Goal: Task Accomplishment & Management: Manage account settings

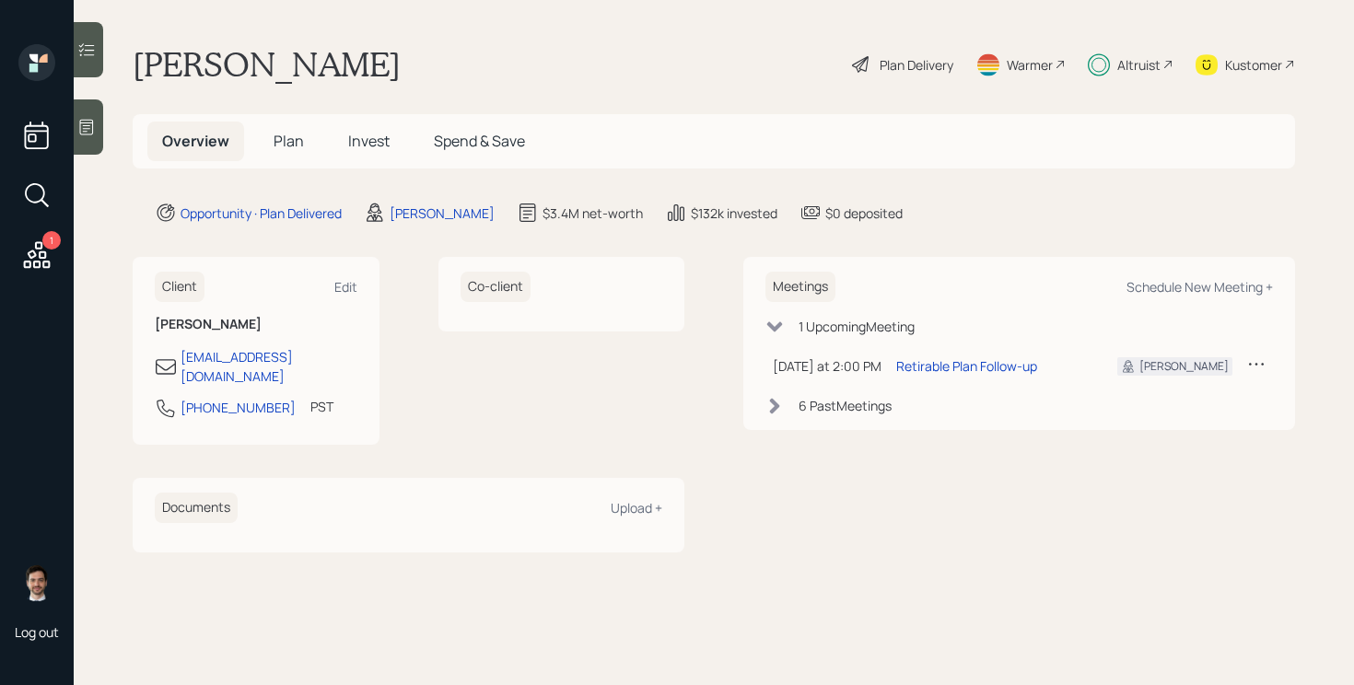
click at [370, 150] on span "Invest" at bounding box center [368, 141] width 41 height 20
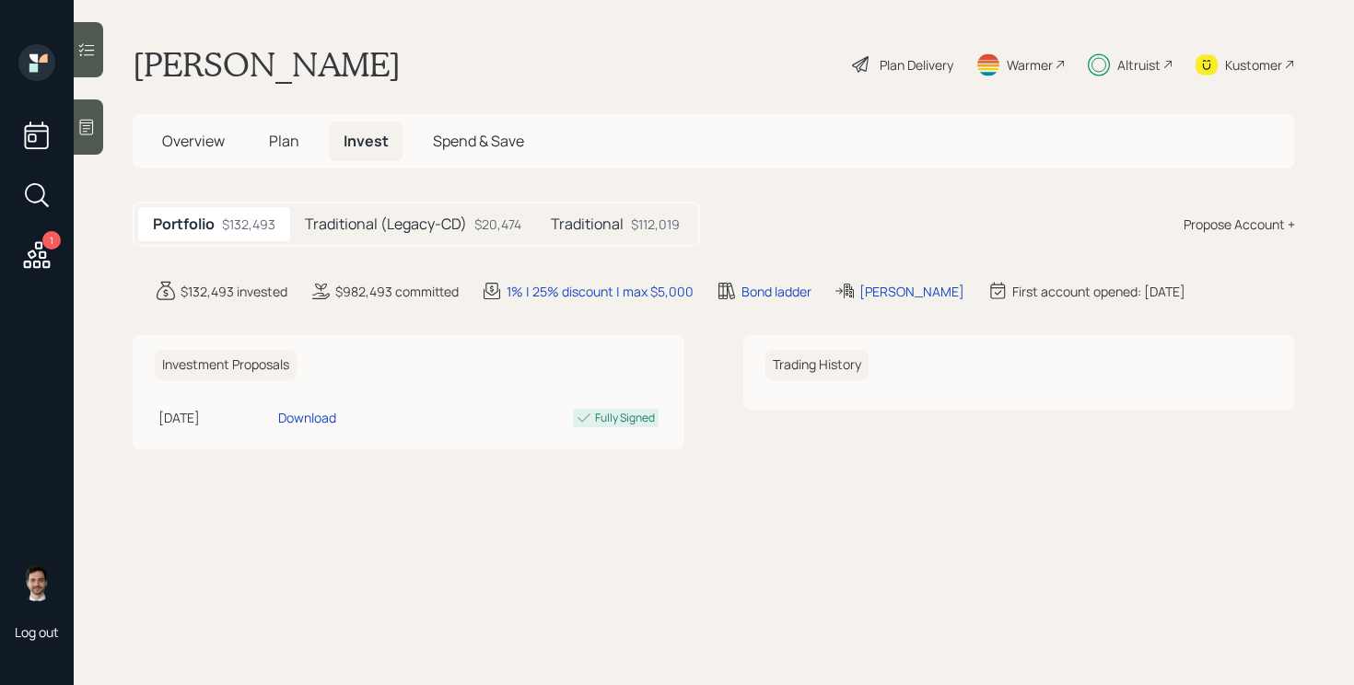
click at [394, 232] on h5 "Traditional (Legacy-CD)" at bounding box center [386, 224] width 162 height 17
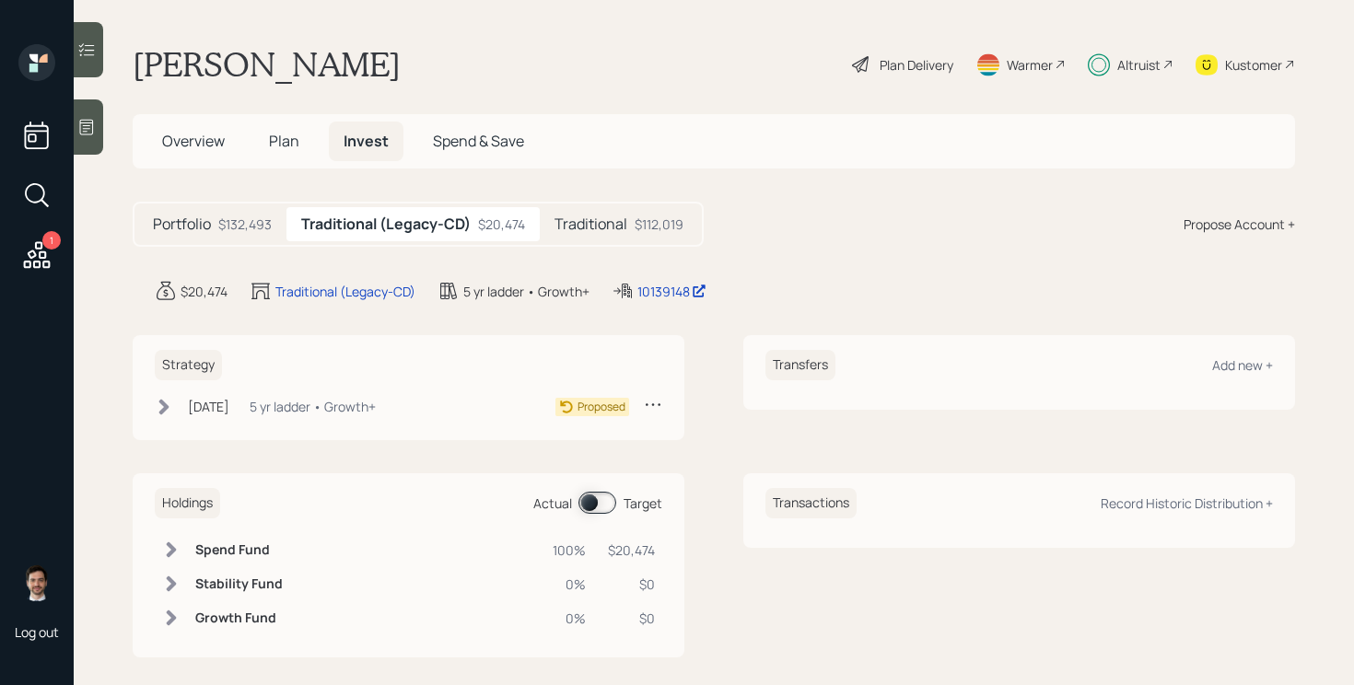
click at [168, 408] on icon at bounding box center [164, 407] width 10 height 16
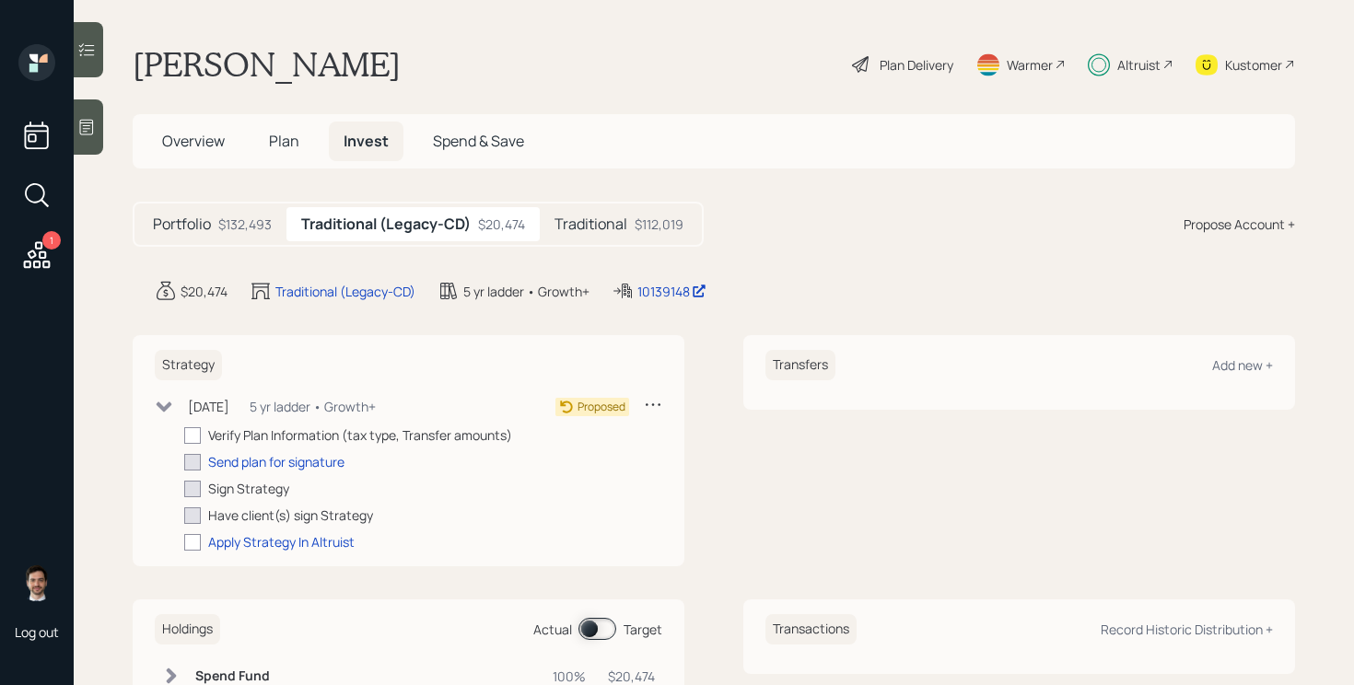
click at [168, 408] on icon at bounding box center [165, 407] width 16 height 10
